Goal: Navigation & Orientation: Find specific page/section

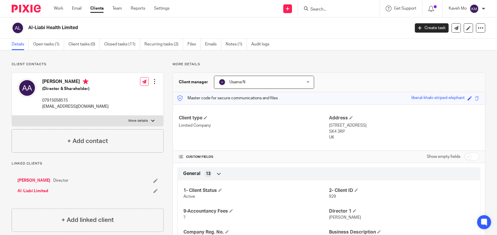
click at [60, 25] on h2 "Al-Liabi Health Limited" at bounding box center [179, 28] width 302 height 6
copy main "Al-Liabi Health Limited Create task Update from Companies House Export data Mer…"
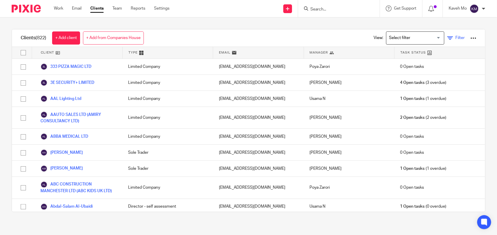
click at [447, 38] on icon at bounding box center [450, 38] width 6 height 6
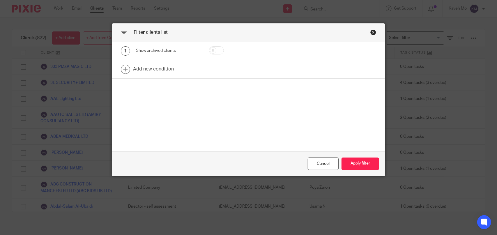
drag, startPoint x: 224, startPoint y: 51, endPoint x: 216, endPoint y: 51, distance: 7.6
click at [223, 51] on div at bounding box center [222, 50] width 44 height 9
click at [217, 51] on input "checkbox" at bounding box center [216, 50] width 15 height 8
checkbox input "true"
click at [365, 165] on button "Apply filter" at bounding box center [360, 163] width 38 height 13
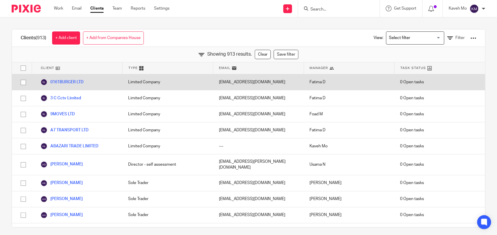
scroll to position [8860, 0]
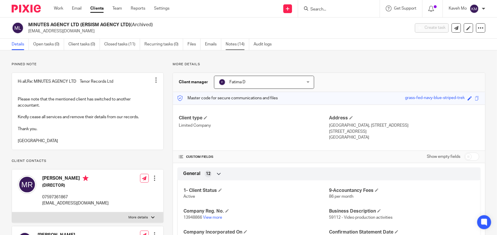
click at [229, 45] on link "Notes (14)" at bounding box center [237, 44] width 24 height 11
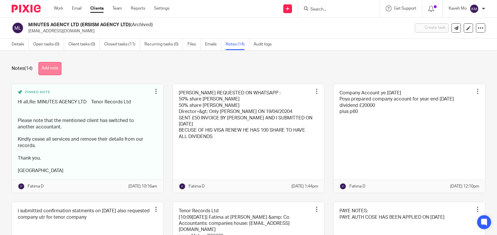
click at [55, 67] on button "Add note" at bounding box center [49, 68] width 23 height 13
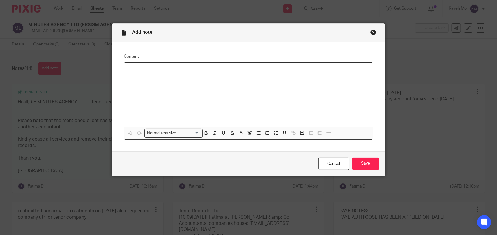
click at [148, 75] on div at bounding box center [248, 95] width 249 height 64
click at [158, 76] on div at bounding box center [248, 95] width 249 height 64
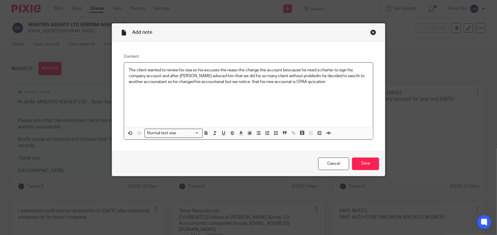
click at [278, 82] on p "The client wanted to renew his visa so his excuses the reaso the change the acc…" at bounding box center [248, 76] width 239 height 18
click at [321, 82] on p "The client wanted to renew his visa so his excuses the reaso the change the acc…" at bounding box center [248, 76] width 239 height 18
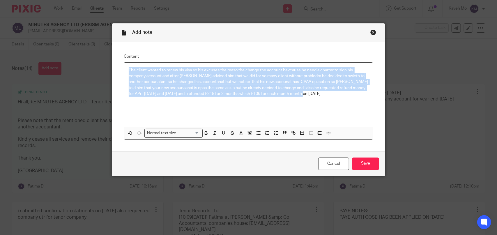
drag, startPoint x: 256, startPoint y: 96, endPoint x: 112, endPoint y: 56, distance: 149.2
click at [113, 56] on div "Content The client wanted to renew his visa so his excuses the reaso the change…" at bounding box center [248, 96] width 273 height 109
copy p "The client wanted to renew his visa so his excuses the reaso the change the acc…"
click at [295, 104] on div "The client wanted to renew his visa so his excuses the reaso the change the acc…" at bounding box center [248, 95] width 249 height 64
drag, startPoint x: 280, startPoint y: 93, endPoint x: 119, endPoint y: 71, distance: 162.7
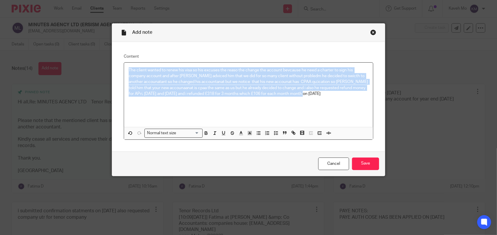
click at [119, 71] on div "Content The client wanted to renew his visa so his excuses the reaso the change…" at bounding box center [248, 96] width 273 height 109
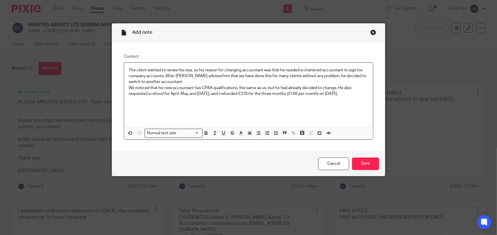
click at [126, 70] on div "The client wanted to renew his visa, so his reason for changing accountant was …" at bounding box center [248, 95] width 249 height 64
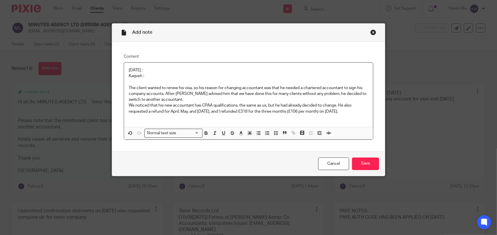
click at [134, 74] on p "13/08/2025 : Kaqveh :" at bounding box center [248, 73] width 239 height 12
drag, startPoint x: 122, startPoint y: 72, endPoint x: 113, endPoint y: 67, distance: 10.7
click at [113, 67] on div "Content 13/08/2025 : Kaveh : The client wanted to renew his visa, so his reason…" at bounding box center [248, 96] width 273 height 109
click at [239, 135] on line "button" at bounding box center [240, 135] width 3 height 0
click at [241, 153] on li "color:#9F0500" at bounding box center [243, 152] width 4 height 4
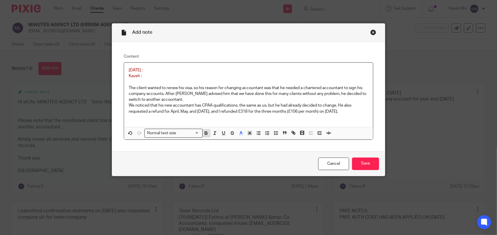
click at [204, 134] on icon "button" at bounding box center [205, 132] width 5 height 5
click at [223, 133] on icon "button" at bounding box center [223, 132] width 5 height 5
click at [187, 70] on p "13/08/2025 : Kaveh :" at bounding box center [248, 73] width 239 height 12
click at [364, 164] on input "Save" at bounding box center [365, 163] width 27 height 13
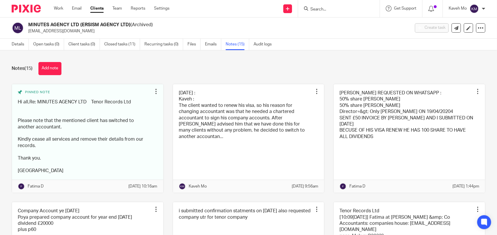
drag, startPoint x: 326, startPoint y: 10, endPoint x: 86, endPoint y: 17, distance: 240.7
click at [326, 10] on input "Search" at bounding box center [336, 9] width 52 height 5
drag, startPoint x: 340, startPoint y: 12, endPoint x: 313, endPoint y: 10, distance: 27.4
click at [313, 10] on input "Search" at bounding box center [336, 9] width 52 height 5
paste input "GLOBAL ENTANGLEMENT LIMITED"
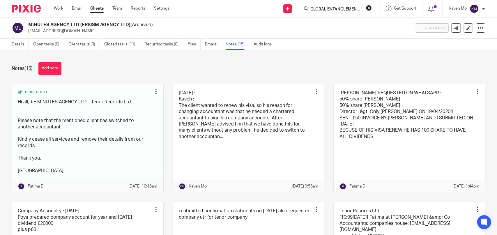
scroll to position [0, 14]
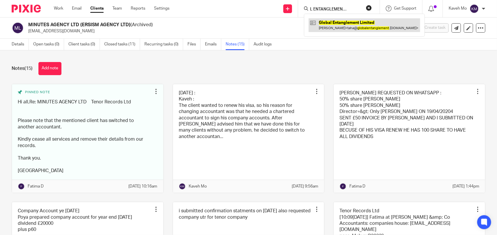
type input "GLOBAL ENTANGLEMENT LIMITED"
click at [336, 25] on link at bounding box center [363, 24] width 111 height 13
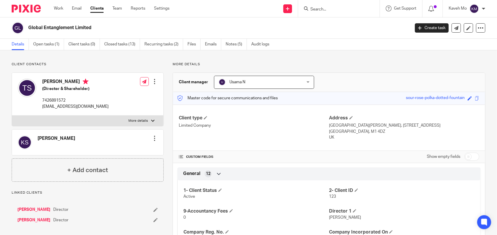
click at [326, 8] on input "Search" at bounding box center [336, 9] width 52 height 5
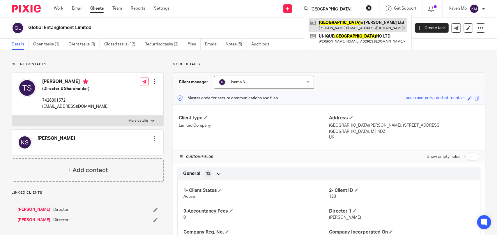
type input "[GEOGRAPHIC_DATA]"
click at [347, 24] on link at bounding box center [357, 24] width 98 height 13
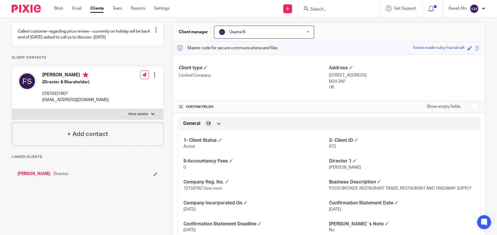
scroll to position [58, 0]
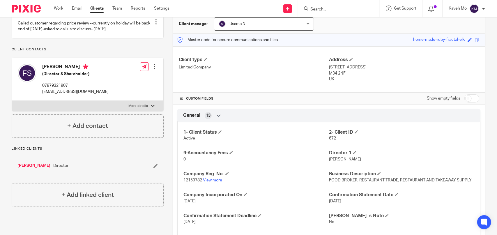
click at [215, 182] on p "12159782 View more" at bounding box center [255, 180] width 145 height 6
click at [215, 179] on link "View more" at bounding box center [212, 180] width 19 height 4
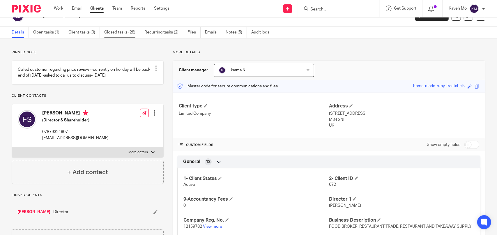
scroll to position [0, 0]
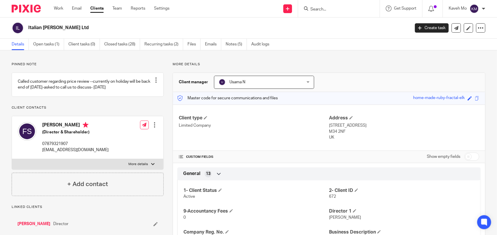
click at [67, 29] on h2 "Italian Woodburn Ltd" at bounding box center [179, 28] width 302 height 6
copy main "Italian Woodburn Ltd Create task Update from Companies House Export data Merge …"
click at [330, 11] on input "Search" at bounding box center [336, 9] width 52 height 5
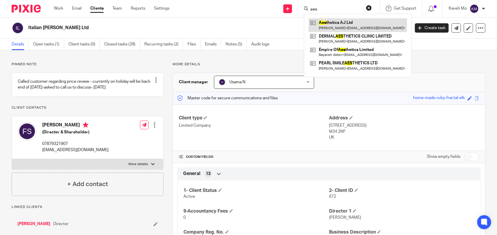
type input "aes"
click at [327, 22] on link at bounding box center [357, 24] width 98 height 13
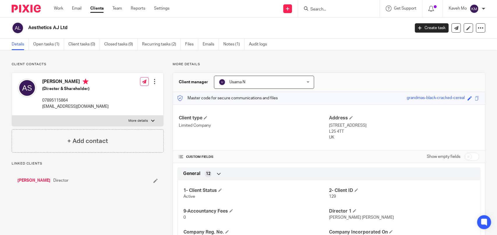
click at [62, 28] on h2 "Aesthetics AJ Ltd" at bounding box center [179, 28] width 302 height 6
copy main "Aesthetics AJ Ltd Create task Update from Companies House Export data Merge Arc…"
click at [335, 8] on input "Search" at bounding box center [336, 9] width 52 height 5
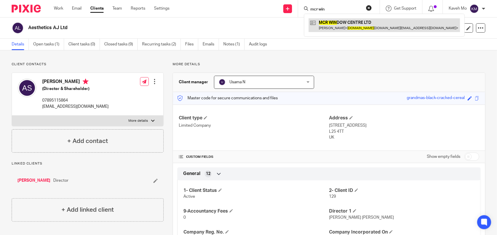
type input "mcr win"
click at [361, 19] on link at bounding box center [383, 24] width 151 height 13
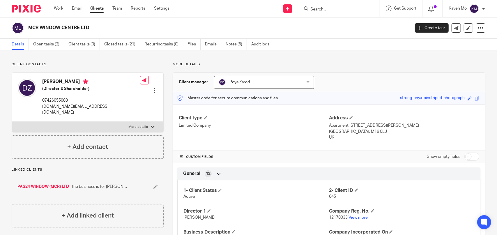
click at [346, 8] on input "Search" at bounding box center [336, 9] width 52 height 5
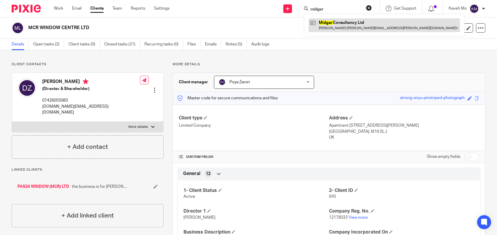
type input "midgar"
click at [342, 26] on link at bounding box center [383, 24] width 151 height 13
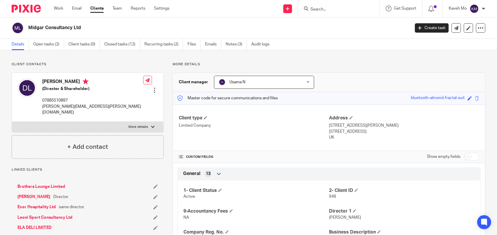
scroll to position [87, 0]
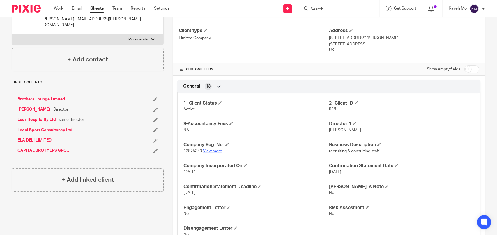
click at [213, 150] on link "View more" at bounding box center [212, 151] width 19 height 4
click at [332, 10] on input "Search" at bounding box center [336, 9] width 52 height 5
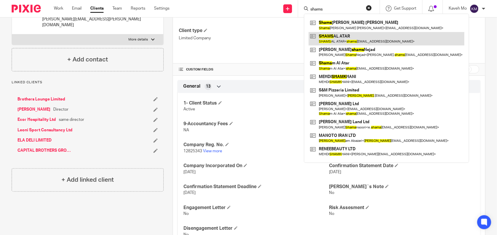
type input "shams"
click at [342, 37] on link at bounding box center [386, 38] width 156 height 13
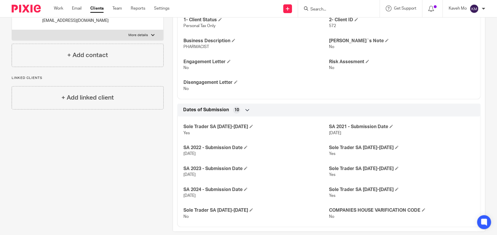
scroll to position [166, 0]
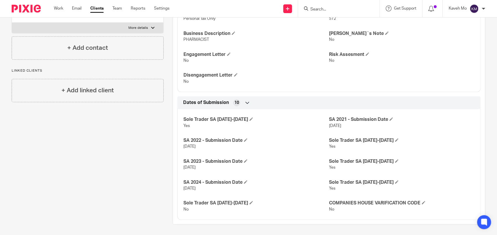
click at [319, 9] on input "Search" at bounding box center [336, 9] width 52 height 5
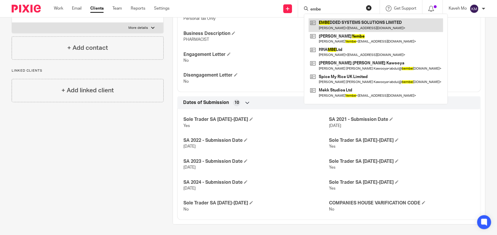
type input "embe"
click at [335, 23] on link at bounding box center [375, 24] width 134 height 13
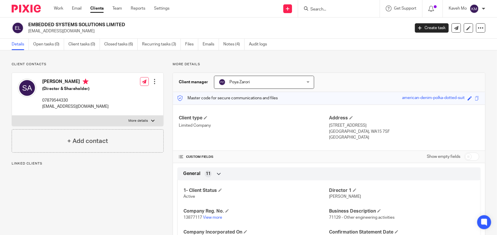
click at [69, 107] on p "saman1970@hotmail.com" at bounding box center [75, 107] width 66 height 6
copy div "saman1970@hotmail.com"
click at [113, 26] on h2 "EMBEDDED SYSTEMS SOLUTIONS LIMITED" at bounding box center [179, 25] width 302 height 6
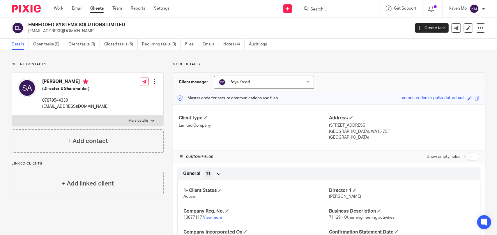
click at [113, 26] on h2 "EMBEDDED SYSTEMS SOLUTIONS LIMITED" at bounding box center [179, 25] width 302 height 6
copy div "EMBEDDED SYSTEMS SOLUTIONS LIMITED"
click at [335, 11] on input "Search" at bounding box center [336, 9] width 52 height 5
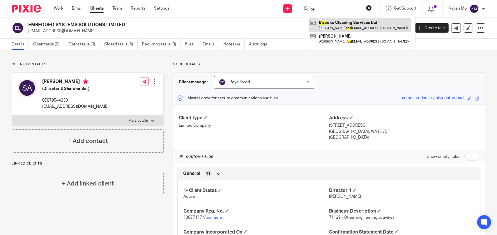
type input "bs"
click at [338, 21] on link at bounding box center [359, 24] width 102 height 13
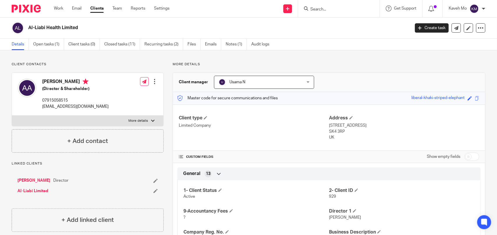
click at [329, 10] on input "Search" at bounding box center [336, 9] width 52 height 5
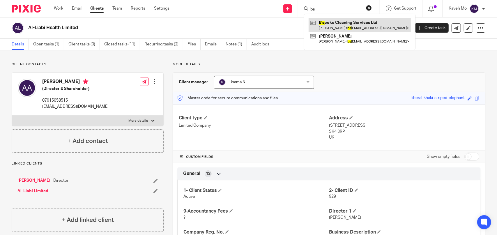
type input "bs"
click at [331, 24] on link at bounding box center [359, 24] width 102 height 13
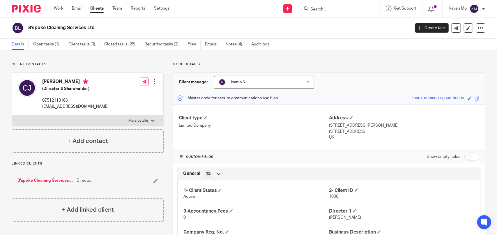
click at [340, 10] on input "Search" at bounding box center [336, 9] width 52 height 5
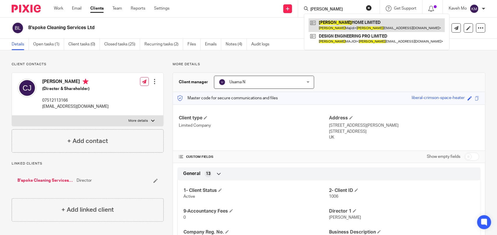
type input "[PERSON_NAME]"
click at [328, 29] on link at bounding box center [376, 24] width 136 height 13
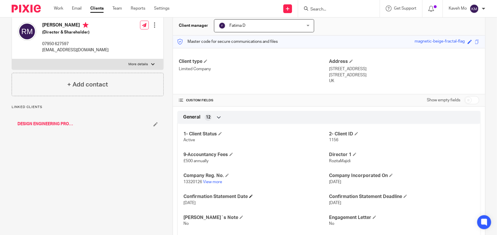
scroll to position [58, 0]
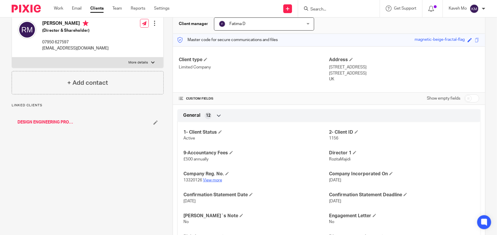
click at [211, 178] on link "View more" at bounding box center [212, 180] width 19 height 4
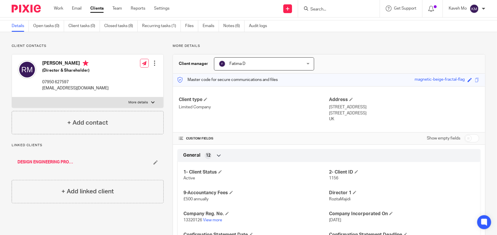
scroll to position [0, 0]
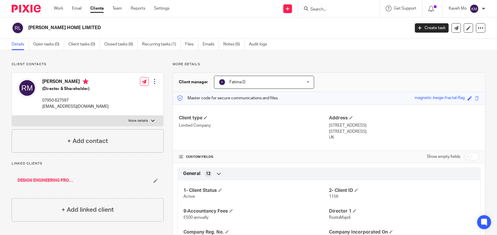
click at [338, 7] on input "Search" at bounding box center [336, 9] width 52 height 5
click at [335, 9] on input "Search" at bounding box center [336, 9] width 52 height 5
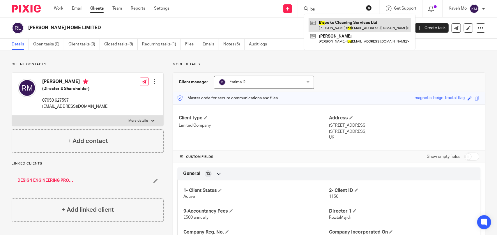
type input "bs"
click at [334, 29] on link at bounding box center [359, 24] width 102 height 13
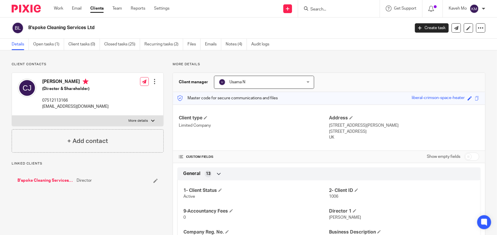
click at [88, 107] on p "[EMAIL_ADDRESS][DOMAIN_NAME]" at bounding box center [75, 107] width 66 height 6
copy div "[EMAIL_ADDRESS][DOMAIN_NAME]"
click at [87, 30] on h2 "B'spoke Cleaning Services Ltd" at bounding box center [179, 28] width 302 height 6
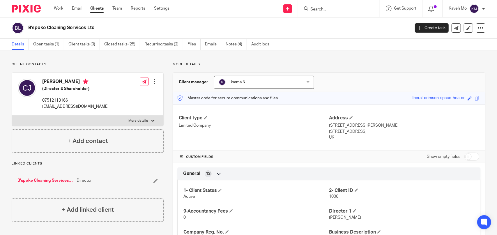
click at [87, 30] on h2 "B'spoke Cleaning Services Ltd" at bounding box center [179, 28] width 302 height 6
copy main "B'spoke Cleaning Services Ltd Create task Update from Companies House Export da…"
click at [335, 6] on form at bounding box center [341, 8] width 62 height 7
click at [335, 9] on input "Search" at bounding box center [336, 9] width 52 height 5
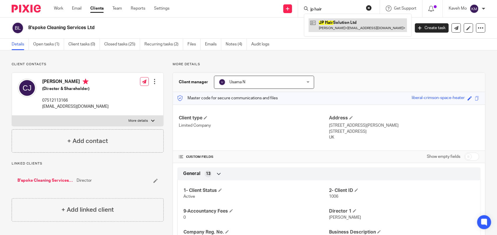
type input "jp hair"
click at [344, 20] on link at bounding box center [357, 24] width 98 height 13
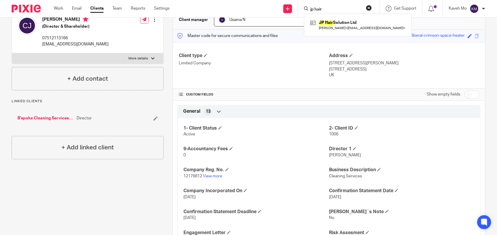
scroll to position [87, 0]
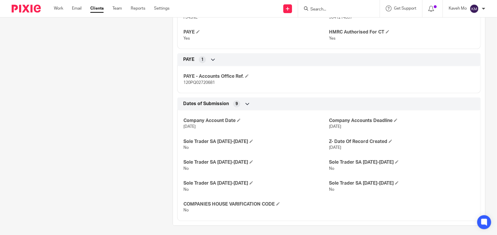
scroll to position [329, 0]
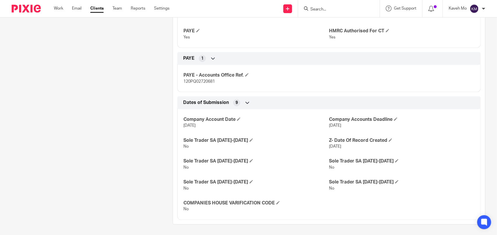
click at [335, 9] on input "Search" at bounding box center [336, 9] width 52 height 5
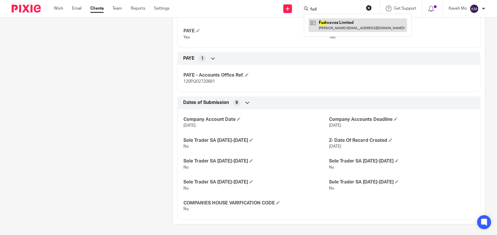
type input "fud"
click at [334, 22] on link at bounding box center [357, 24] width 98 height 13
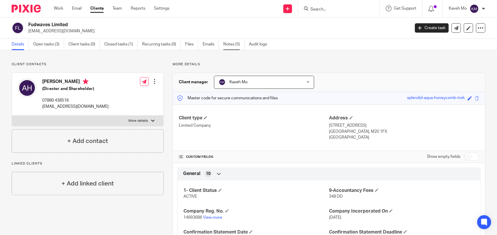
click at [232, 45] on link "Notes (5)" at bounding box center [233, 44] width 21 height 11
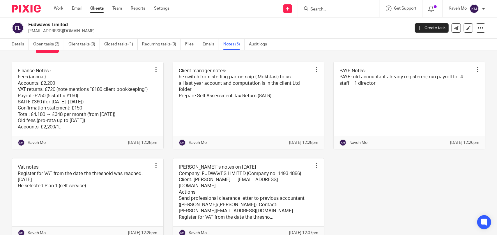
scroll to position [40, 0]
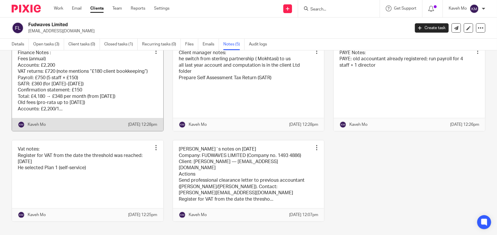
click at [70, 93] on link at bounding box center [87, 87] width 151 height 87
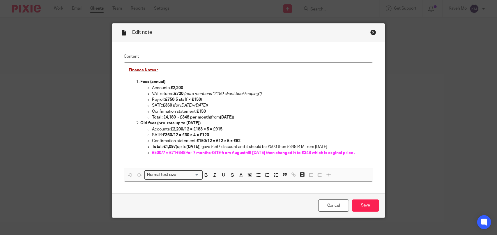
click at [370, 32] on div "Close this dialog window" at bounding box center [373, 32] width 6 height 6
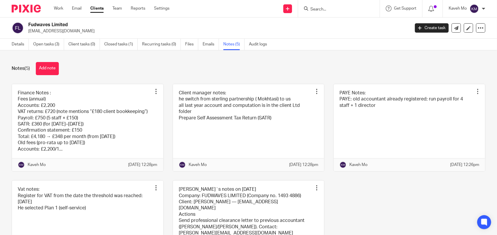
click at [343, 11] on input "Search" at bounding box center [336, 9] width 52 height 5
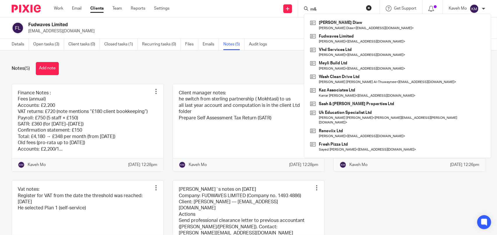
type input "m&c"
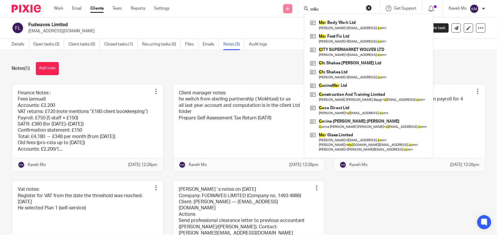
drag, startPoint x: 328, startPoint y: 8, endPoint x: 287, endPoint y: 8, distance: 41.6
click at [287, 8] on div "Send new email Create task Add client m&c Mc r Body Work Ltd Shahram Mohammadpo…" at bounding box center [337, 8] width 319 height 17
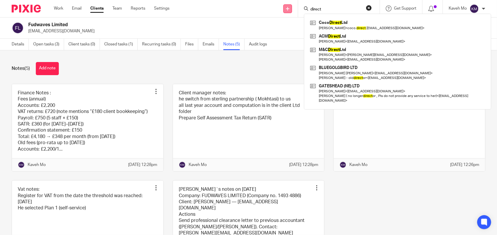
type input "direct"
click button "submit" at bounding box center [0, 0] width 0 height 0
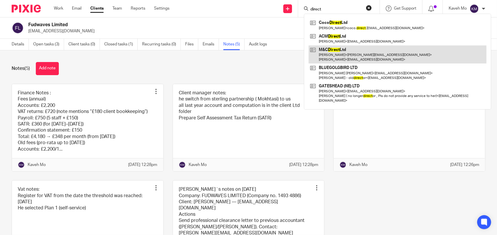
click at [340, 47] on link at bounding box center [397, 54] width 178 height 18
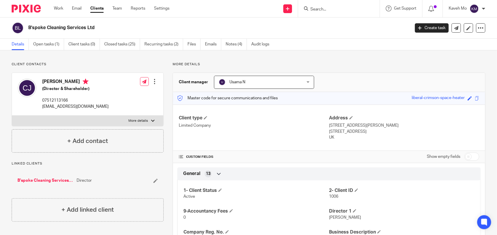
click at [335, 11] on input "Search" at bounding box center [336, 9] width 52 height 5
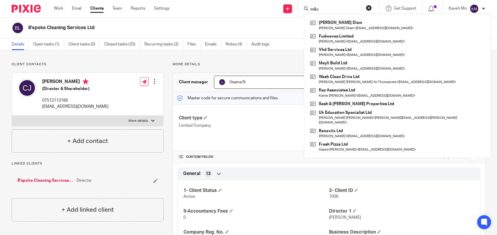
type input "m&c d"
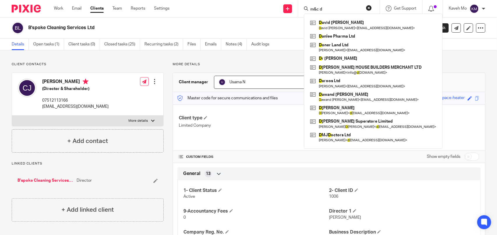
drag, startPoint x: 307, startPoint y: 10, endPoint x: 281, endPoint y: 10, distance: 25.6
click at [281, 10] on div "Send new email Create task Add client m&c d D avid Stanley D avid Stanley < inf…" at bounding box center [337, 8] width 319 height 17
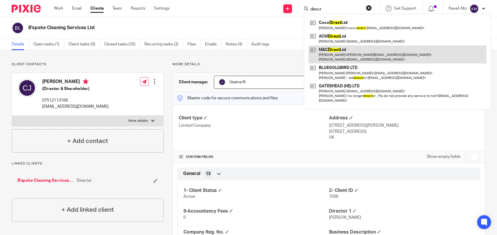
type input "direct"
click at [337, 45] on link at bounding box center [397, 54] width 178 height 18
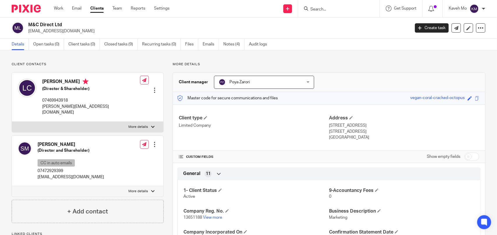
click at [57, 24] on h2 "M&C Direct Ltd" at bounding box center [179, 25] width 302 height 6
copy div "M&C Direct Ltd"
click at [216, 216] on link "View more" at bounding box center [212, 217] width 19 height 4
